Goal: Information Seeking & Learning: Learn about a topic

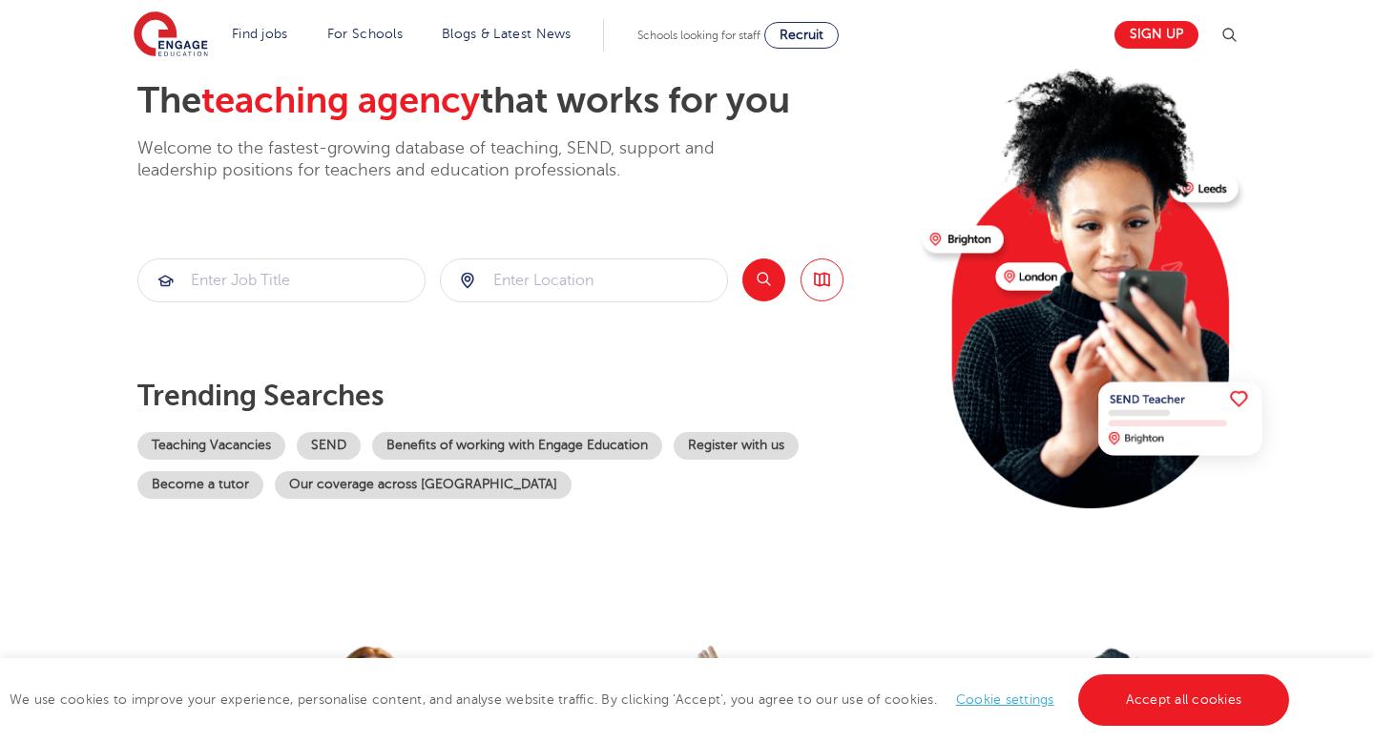
scroll to position [111, 0]
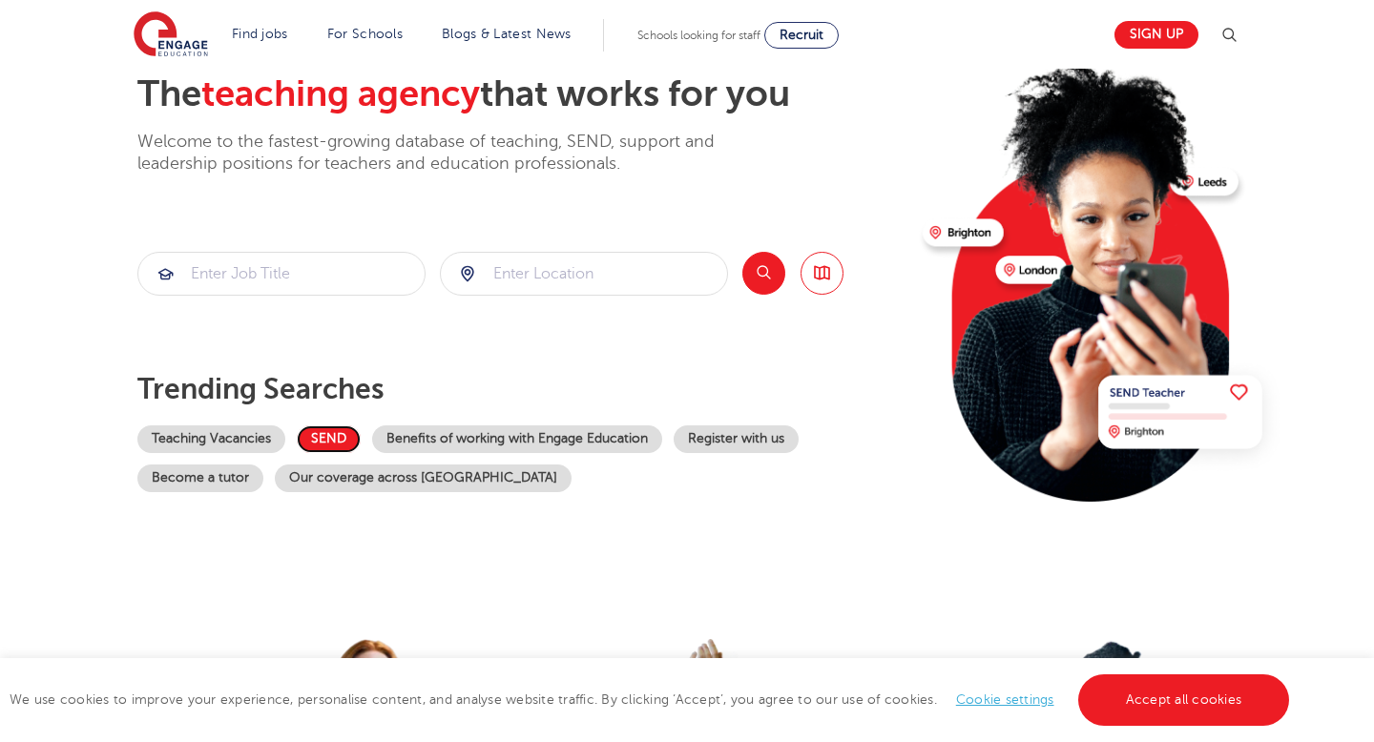
click at [332, 451] on link "SEND" at bounding box center [329, 440] width 64 height 28
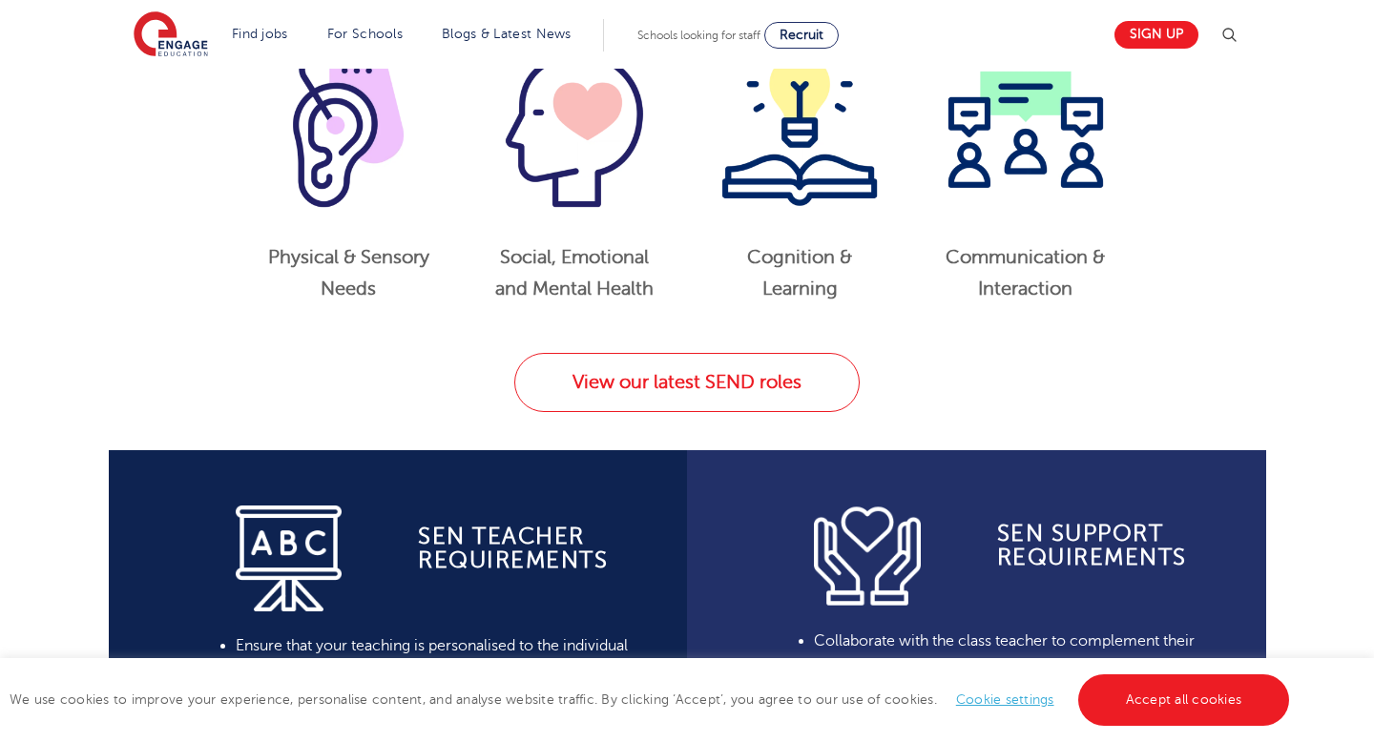
scroll to position [1021, 0]
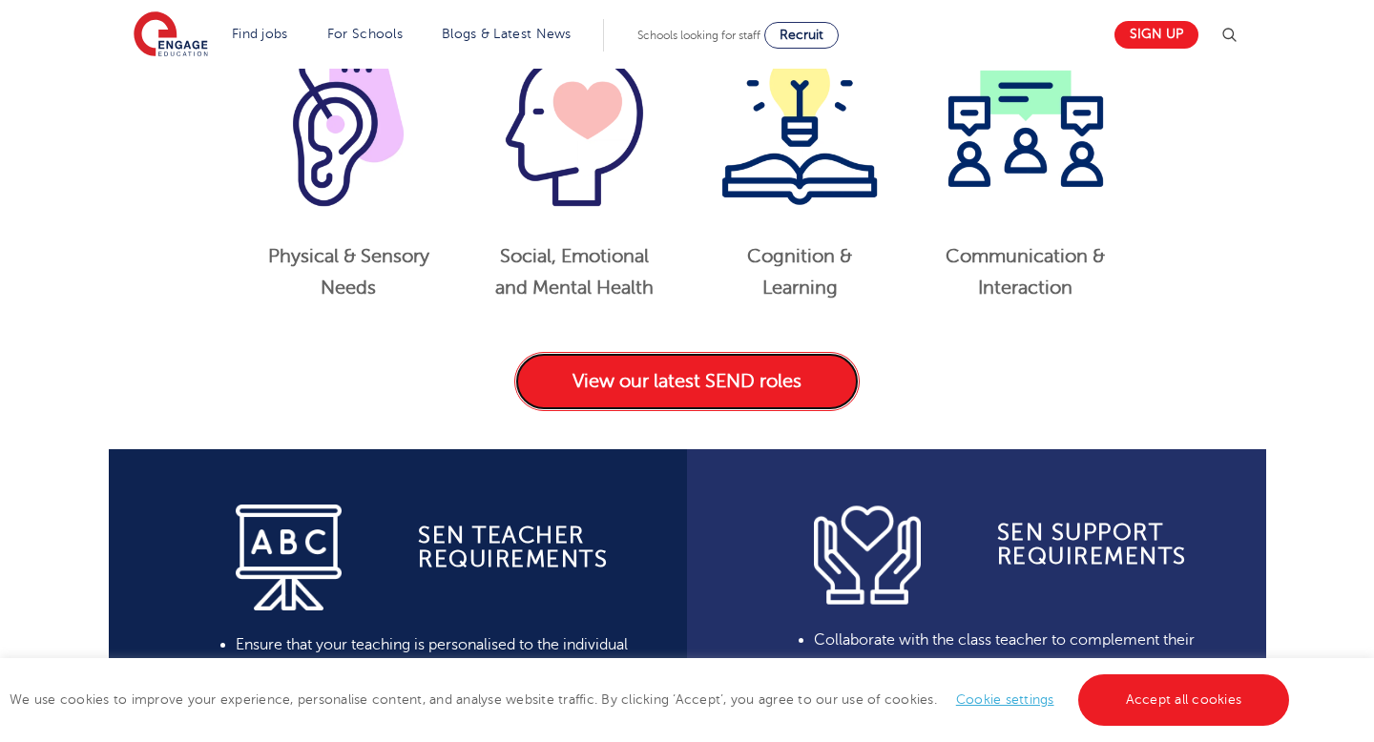
click at [713, 370] on link "View our latest SEND roles" at bounding box center [686, 381] width 345 height 59
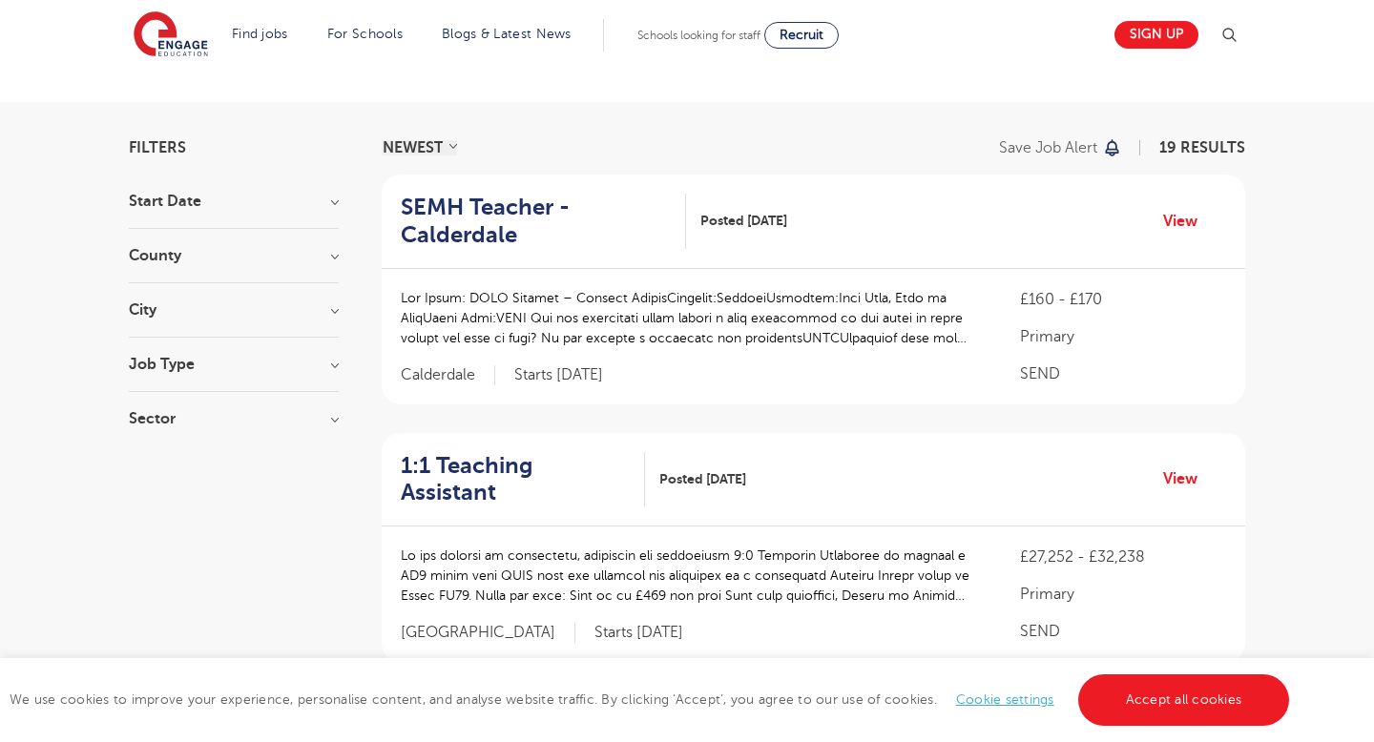
scroll to position [89, 0]
click at [334, 366] on h3 "Job Type" at bounding box center [234, 362] width 210 height 15
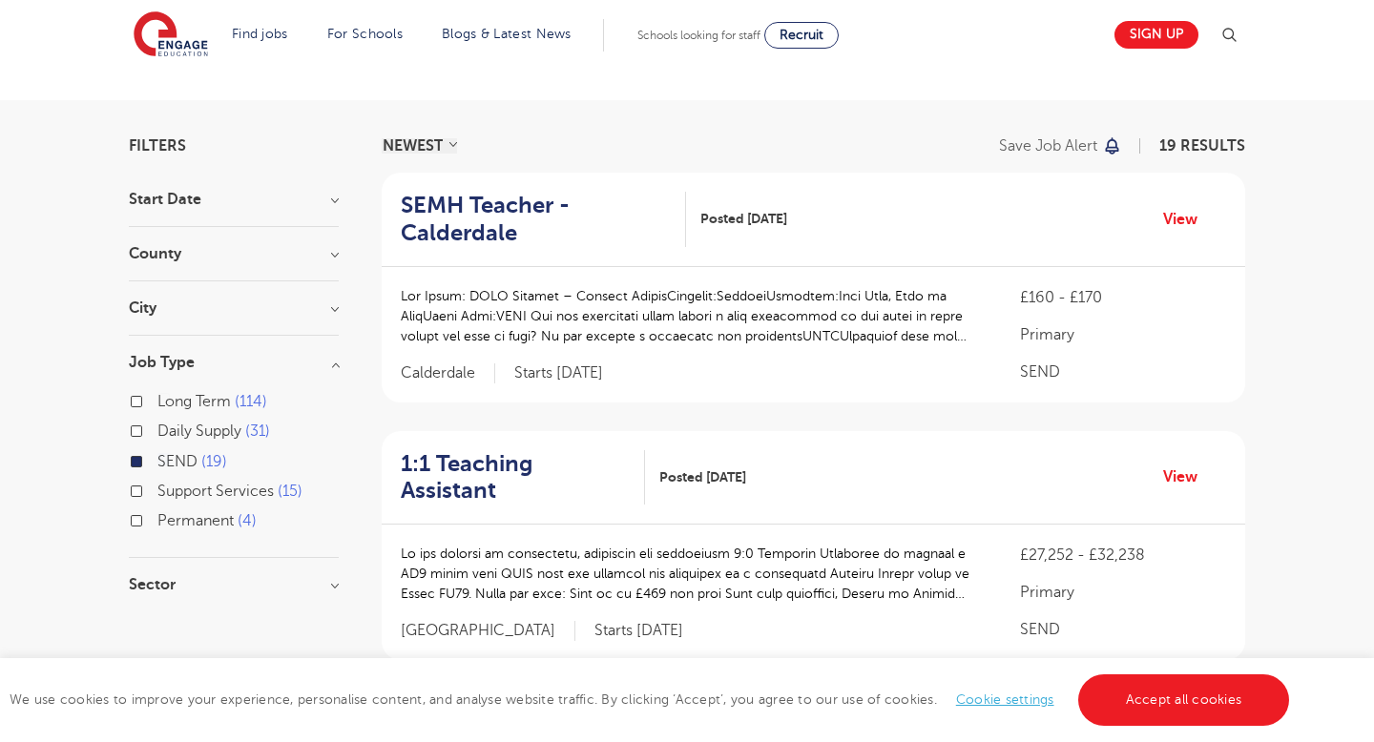
click at [334, 366] on h3 "Job Type" at bounding box center [234, 362] width 210 height 15
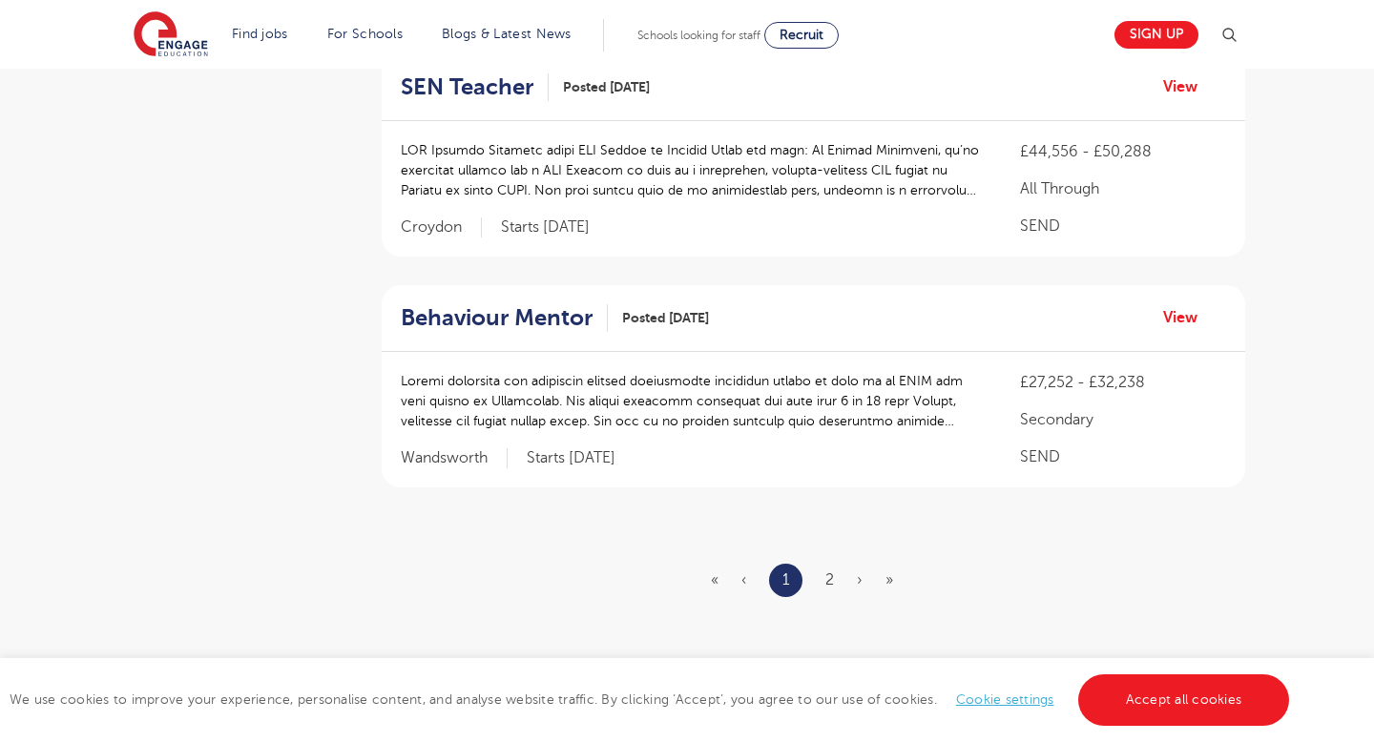
scroll to position [2221, 0]
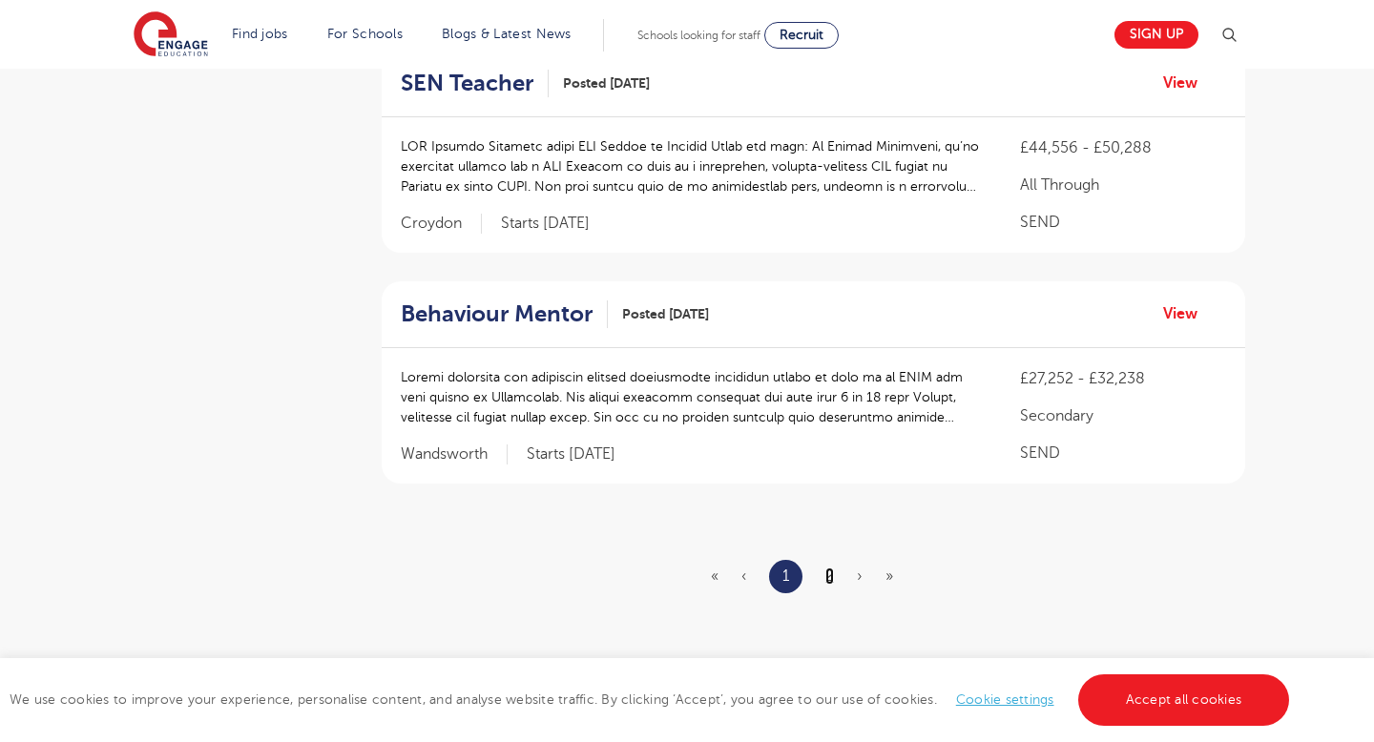
click at [831, 568] on link "2" at bounding box center [829, 576] width 9 height 17
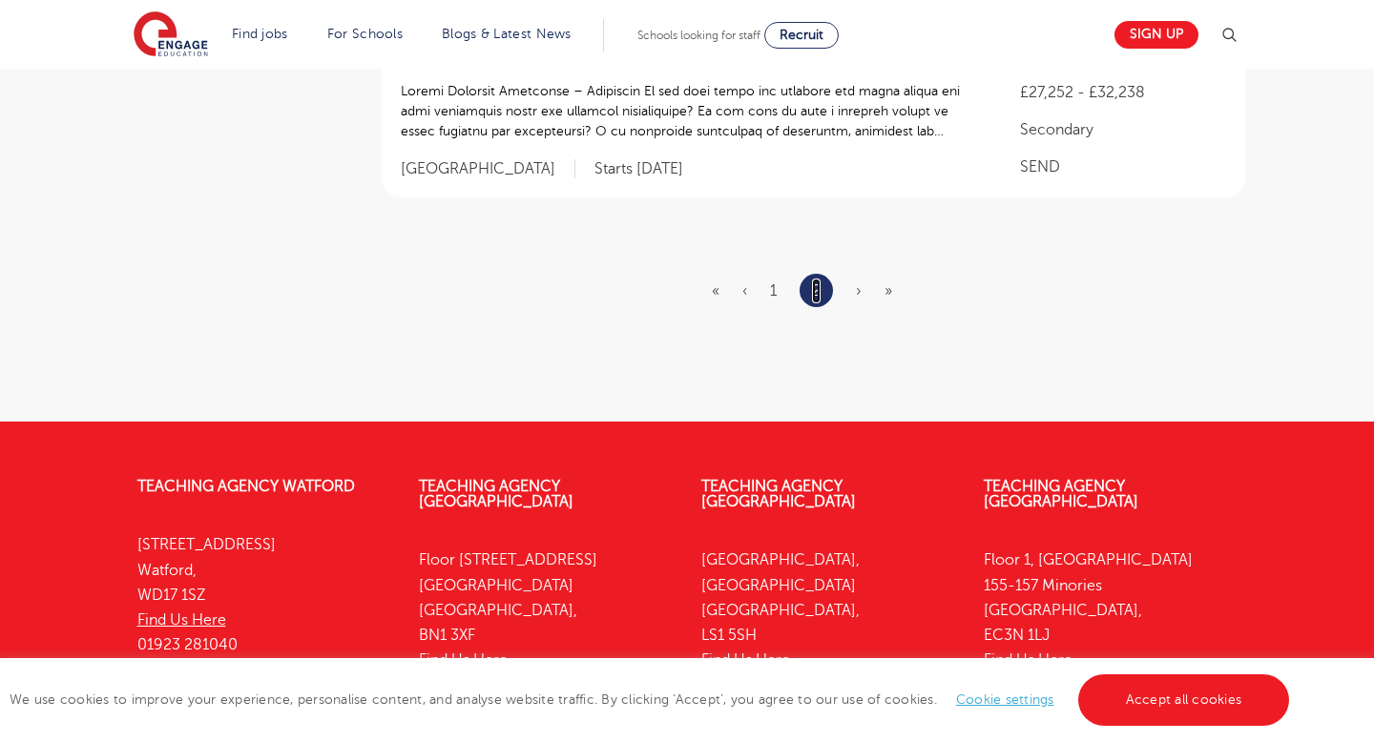
scroll to position [0, 0]
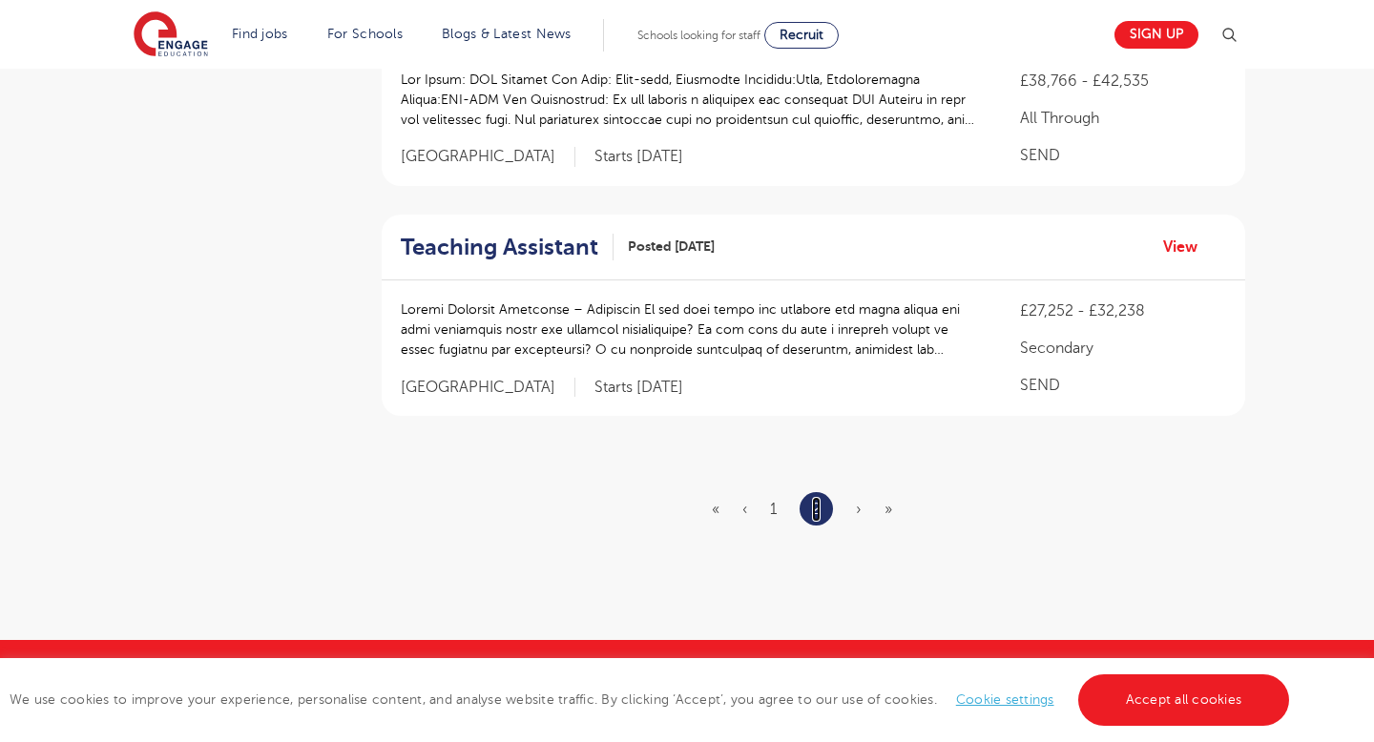
scroll to position [2005, 0]
